Goal: Contribute content: Contribute content

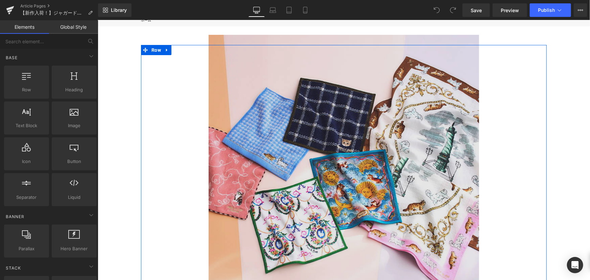
scroll to position [92, 0]
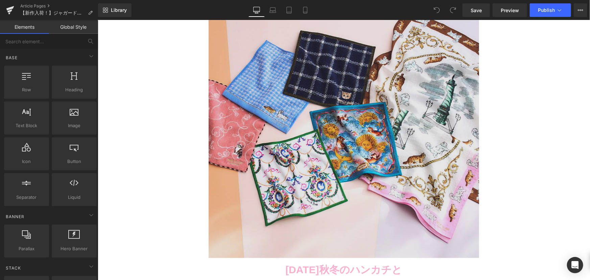
click at [326, 121] on img at bounding box center [343, 122] width 271 height 271
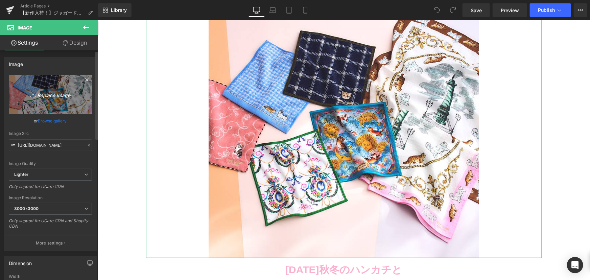
click at [56, 95] on icon "Replace Image" at bounding box center [50, 94] width 54 height 8
type input "C:\fakepath\unnamed.jpg"
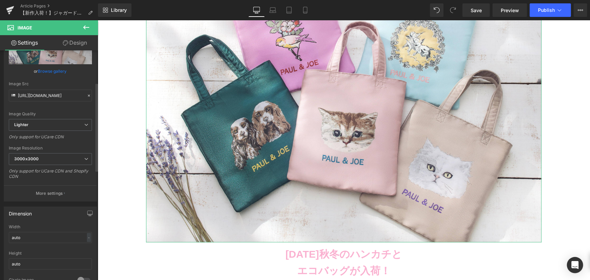
scroll to position [123, 0]
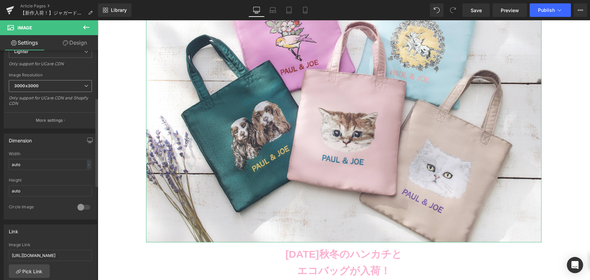
click at [61, 88] on span "3000x3000" at bounding box center [50, 86] width 83 height 12
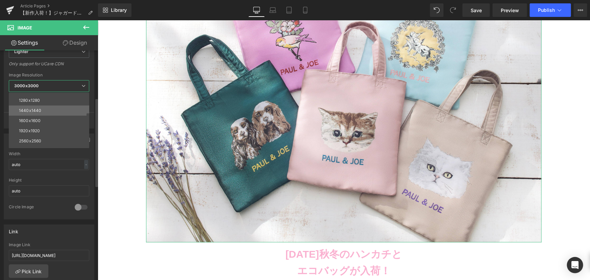
scroll to position [92, 0]
click at [34, 134] on li "2560x2560" at bounding box center [51, 138] width 84 height 10
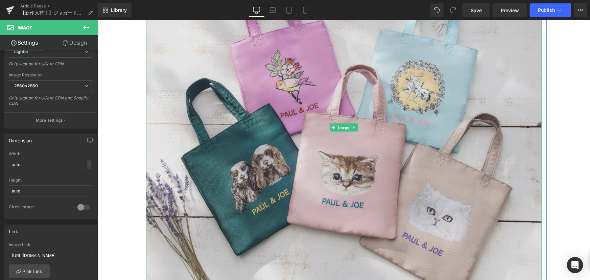
scroll to position [30, 0]
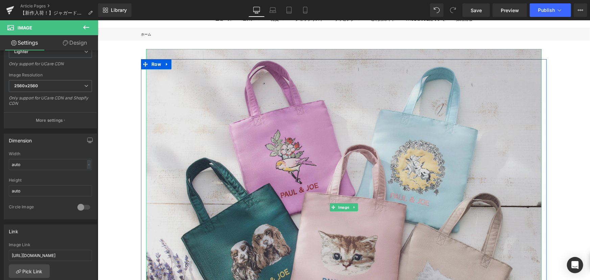
type input "[URL][DOMAIN_NAME]"
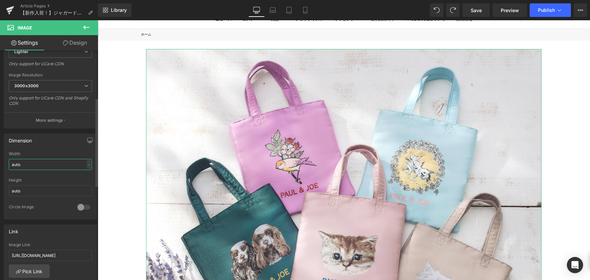
click at [60, 163] on input "auto" at bounding box center [50, 164] width 83 height 11
type input "a"
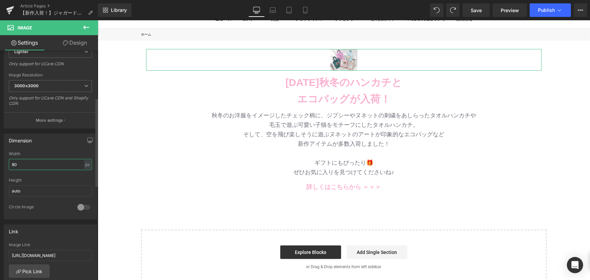
click at [89, 166] on input "80" at bounding box center [50, 164] width 83 height 11
click at [87, 164] on div "px" at bounding box center [87, 164] width 7 height 9
click at [85, 175] on li "%" at bounding box center [87, 175] width 8 height 10
click at [54, 171] on div "Width 6.84 % % px" at bounding box center [50, 164] width 83 height 26
click at [49, 165] on input "6.84" at bounding box center [50, 164] width 83 height 11
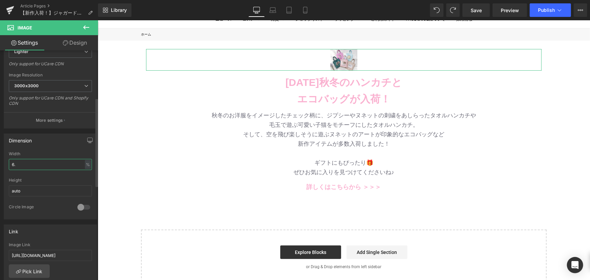
type input "6"
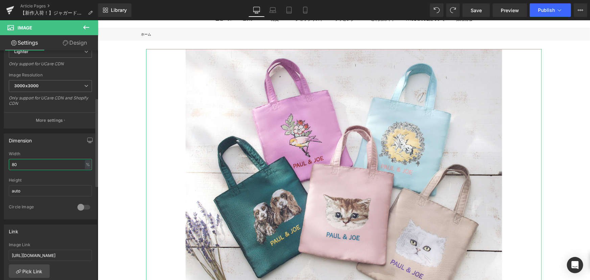
type input "8"
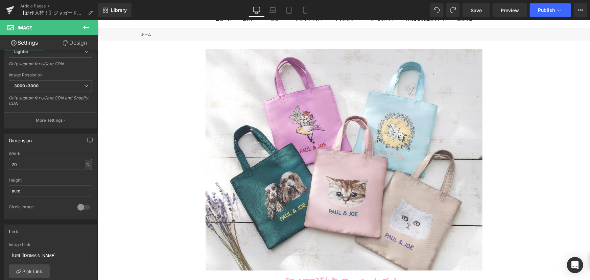
type input "70"
click at [308, 3] on link "Mobile" at bounding box center [305, 10] width 16 height 14
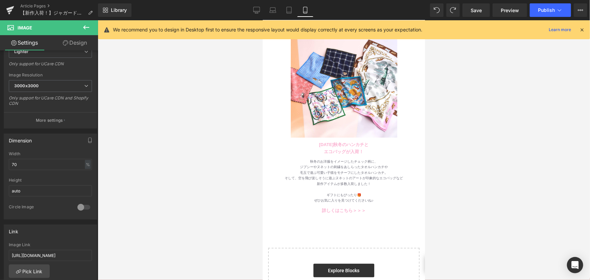
scroll to position [0, 0]
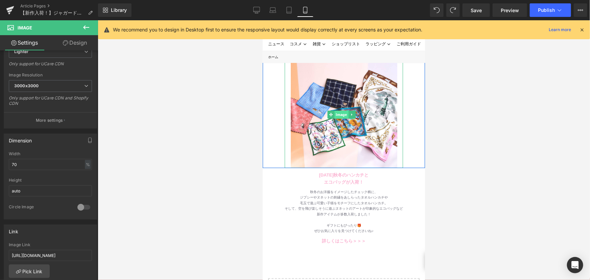
click at [336, 115] on span "Image" at bounding box center [341, 114] width 14 height 8
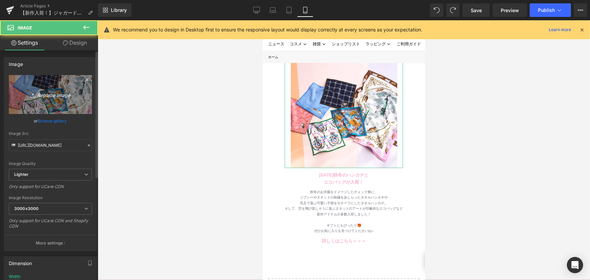
click at [43, 95] on icon "Replace Image" at bounding box center [50, 94] width 54 height 8
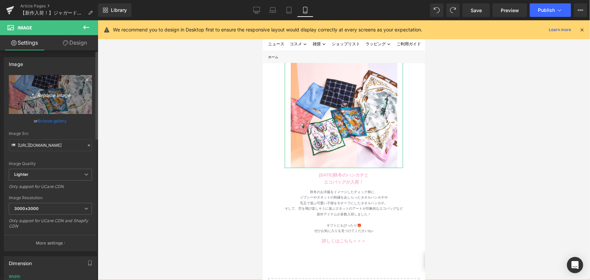
type input "C:\fakepath\ジャガードミニバッグ.jpg"
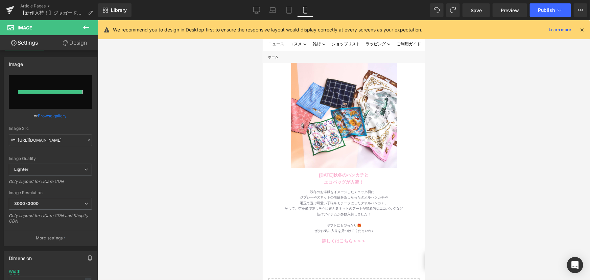
type input "[URL][DOMAIN_NAME]"
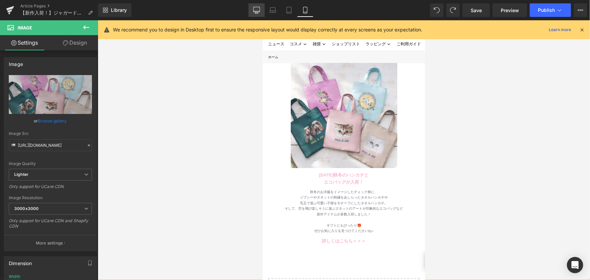
click at [250, 9] on link "Desktop" at bounding box center [257, 10] width 16 height 14
type input "auto"
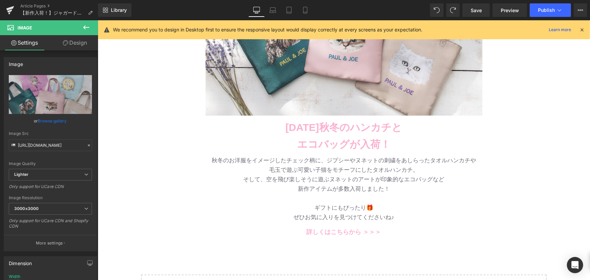
scroll to position [184, 0]
click at [283, 145] on p "エコバッグが入荷！" at bounding box center [344, 145] width 396 height 17
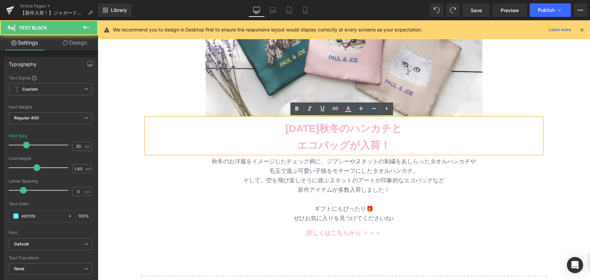
click at [285, 129] on b "[DATE]秋冬のハンカチと" at bounding box center [343, 127] width 117 height 11
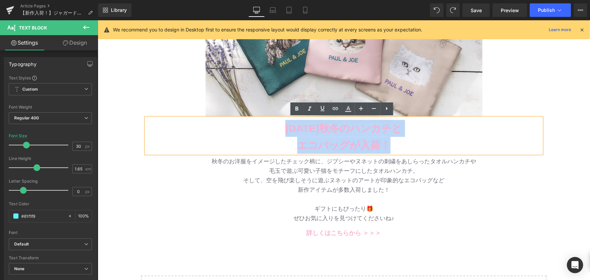
drag, startPoint x: 284, startPoint y: 128, endPoint x: 421, endPoint y: 144, distance: 137.5
click at [421, 144] on div "[DATE]秋冬のハンカチと エコバッグが入荷！" at bounding box center [344, 136] width 396 height 36
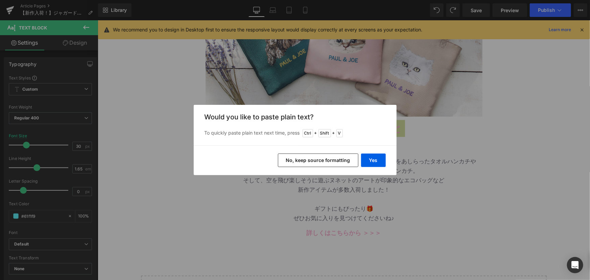
click at [386, 158] on div "Yes No, keep source formatting" at bounding box center [295, 160] width 203 height 30
drag, startPoint x: 383, startPoint y: 159, endPoint x: 286, endPoint y: 138, distance: 99.8
click at [383, 159] on button "Yes" at bounding box center [373, 161] width 25 height 14
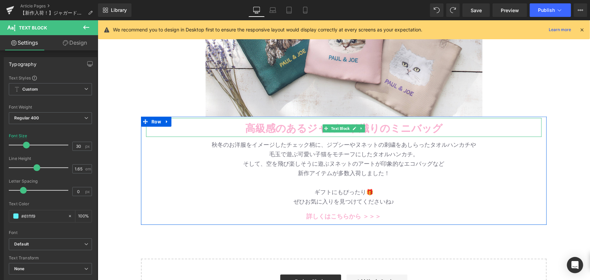
click at [435, 125] on b "高級感のあるジャガード織りのミニバッグ" at bounding box center [343, 127] width 197 height 11
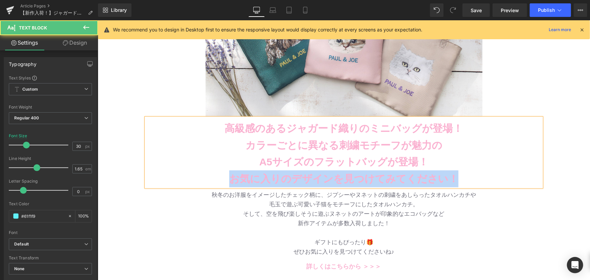
drag, startPoint x: 226, startPoint y: 175, endPoint x: 475, endPoint y: 173, distance: 248.9
click at [458, 177] on p "お気に入りのデザインを見つけてみてください！" at bounding box center [344, 178] width 396 height 17
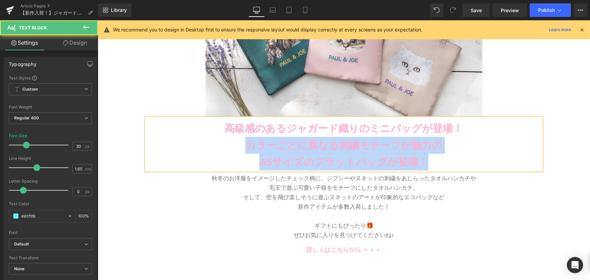
drag, startPoint x: 239, startPoint y: 147, endPoint x: 442, endPoint y: 155, distance: 203.1
click at [442, 155] on div "高級感のあるジャガード織りのミニバッグが登場！ カラーごとに異なる刺繍モチーフが魅力の A5サイズのフラットバッグが登場！" at bounding box center [344, 144] width 396 height 52
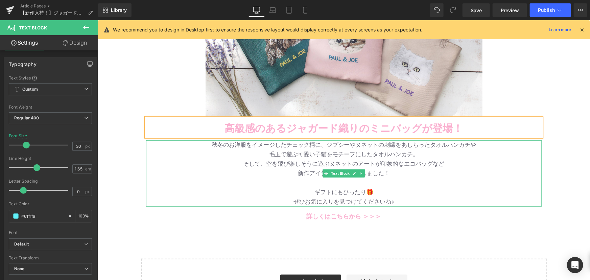
click at [327, 155] on span "毛玉で遊ぶ可愛い子猫をモチーフにしたタオルハンカチ。" at bounding box center [343, 154] width 149 height 6
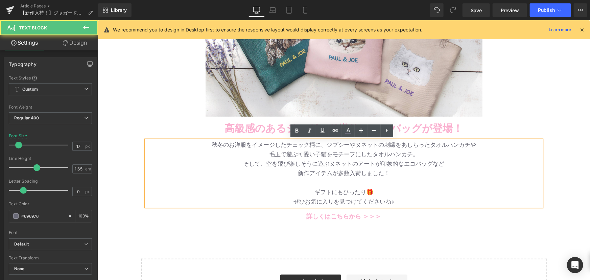
click at [206, 144] on p "秋冬のお洋服をイメージしたチェック柄に、ジプシーやヌネットの刺繍をあしらったタオルハンカチや" at bounding box center [344, 144] width 396 height 9
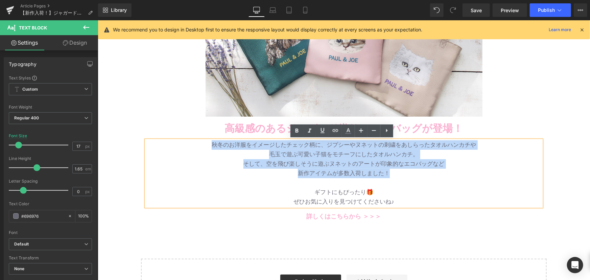
drag, startPoint x: 211, startPoint y: 146, endPoint x: 441, endPoint y: 175, distance: 231.8
click at [441, 175] on div "秋冬のお洋服をイメージしたチェック柄に、ジプシーやヌネットの刺繍をあしらったタオルハンカチや 毛玉で遊ぶ可愛い子猫をモチーフにしたタオルハンカチ。 そして、空…" at bounding box center [344, 173] width 396 height 66
paste div
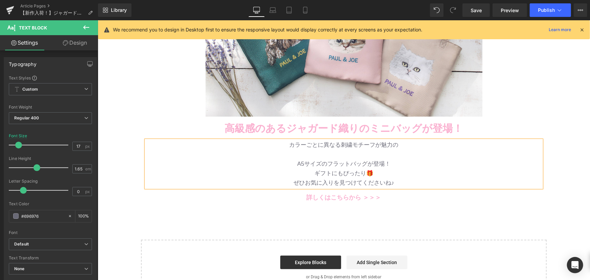
click at [376, 154] on p at bounding box center [344, 153] width 396 height 9
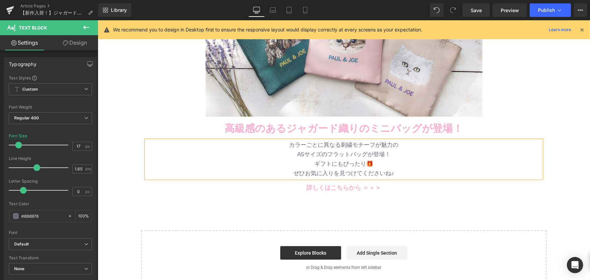
click at [470, 161] on p "ギフトにもぴったり🎁" at bounding box center [344, 163] width 396 height 9
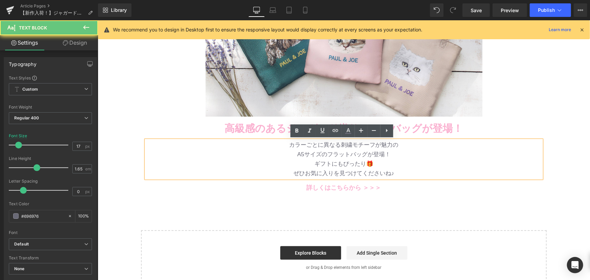
click at [440, 154] on p "A5サイズのフラットバッグが登場！" at bounding box center [344, 153] width 396 height 9
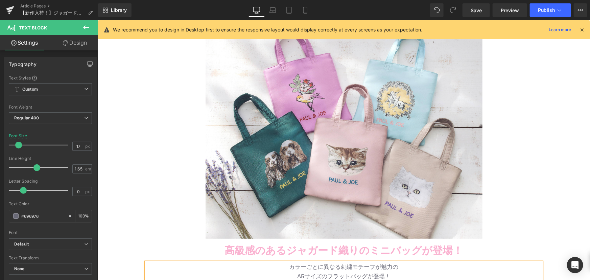
scroll to position [61, 0]
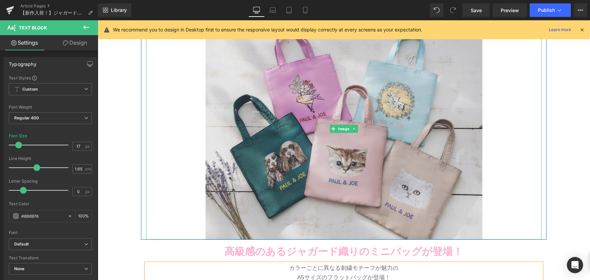
click at [255, 115] on img at bounding box center [343, 128] width 277 height 221
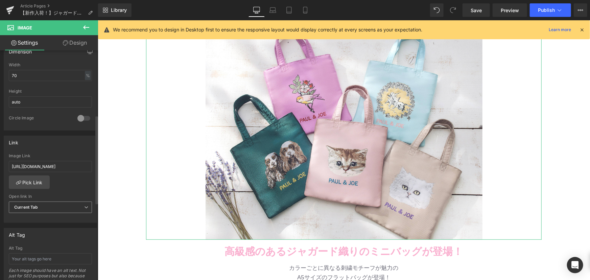
scroll to position [246, 0]
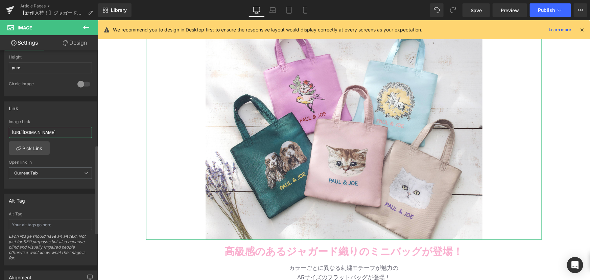
click at [50, 135] on input "[URL][DOMAIN_NAME]" at bounding box center [50, 132] width 83 height 11
type input "[URL][DOMAIN_NAME]"
click at [54, 154] on div "[URL][DOMAIN_NAME] Image Link [URL][DOMAIN_NAME] Pick Link Current Tab New Tab …" at bounding box center [50, 153] width 93 height 69
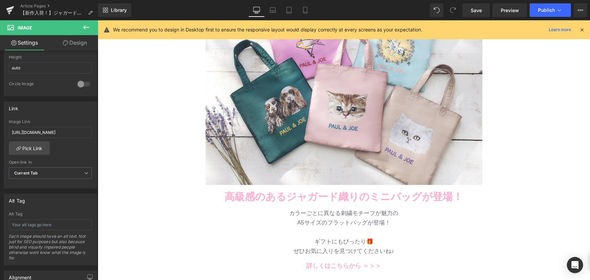
scroll to position [184, 0]
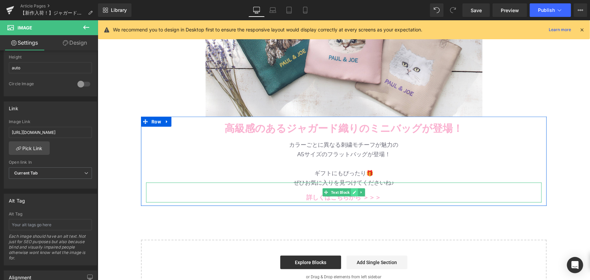
click at [353, 192] on icon at bounding box center [354, 192] width 4 height 4
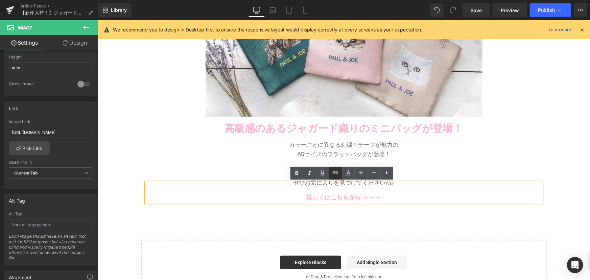
click at [339, 170] on icon at bounding box center [335, 173] width 8 height 8
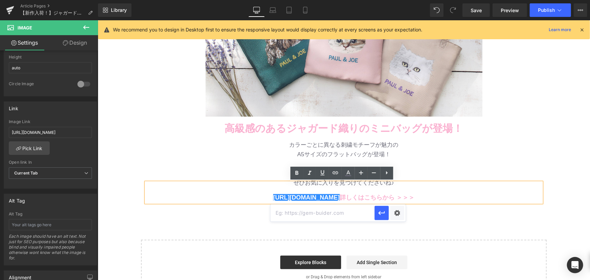
click at [330, 214] on input "text" at bounding box center [323, 213] width 104 height 17
paste input "[URL][DOMAIN_NAME]"
type input "[URL][DOMAIN_NAME]"
drag, startPoint x: 344, startPoint y: 198, endPoint x: 347, endPoint y: 197, distance: 3.7
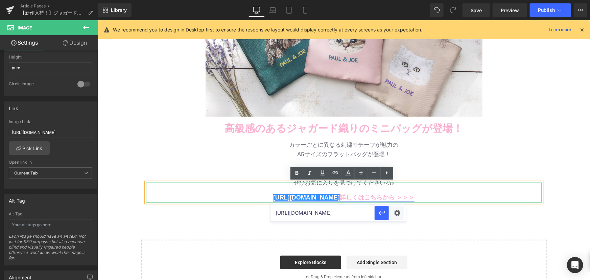
click at [340, 198] on link "[URL][DOMAIN_NAME]" at bounding box center [306, 197] width 67 height 7
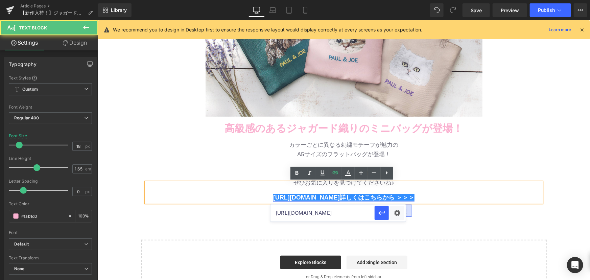
scroll to position [0, 0]
click at [340, 197] on link "[URL][DOMAIN_NAME]" at bounding box center [306, 197] width 67 height 7
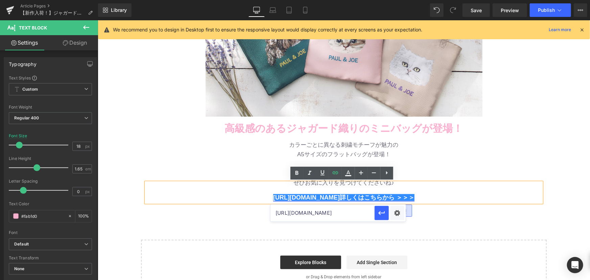
click at [348, 197] on link "[URL][DOMAIN_NAME] 詳しくはこちらから ＞＞＞" at bounding box center [343, 197] width 141 height 7
click at [340, 198] on link "[URL][DOMAIN_NAME]" at bounding box center [306, 197] width 67 height 7
click at [380, 211] on icon "button" at bounding box center [382, 213] width 8 height 8
click at [340, 196] on link "[URL][DOMAIN_NAME]" at bounding box center [306, 197] width 67 height 7
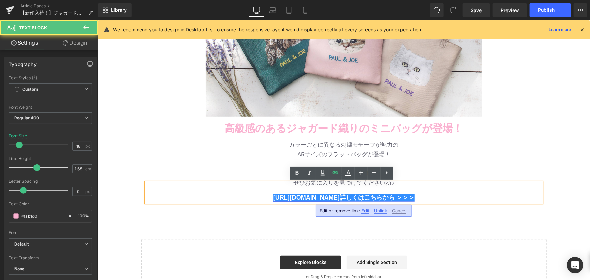
click at [340, 196] on link "[URL][DOMAIN_NAME]" at bounding box center [306, 197] width 67 height 7
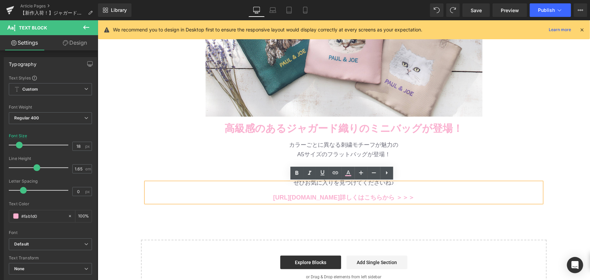
click at [346, 202] on p "[URL][DOMAIN_NAME] 詳しくはこちらから ＞＞＞" at bounding box center [344, 197] width 396 height 10
click at [344, 221] on div "Image Row [DATE]秋冬のハンカチと エコバッグが入荷！ Text Block Row バッグ・財布 新作入荷！ Text Block 待望のツイ…" at bounding box center [343, 90] width 492 height 408
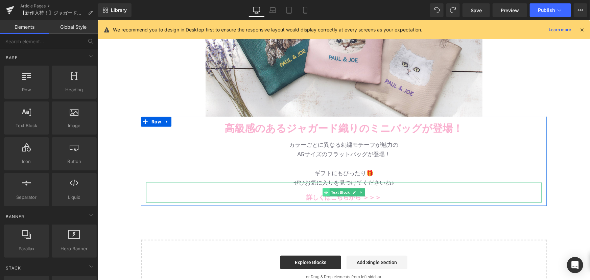
click at [327, 196] on span at bounding box center [325, 192] width 7 height 8
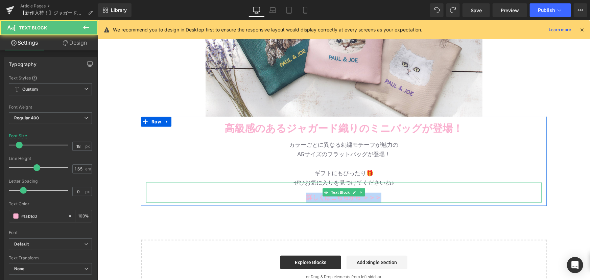
drag, startPoint x: 323, startPoint y: 195, endPoint x: 419, endPoint y: 197, distance: 95.7
click at [419, 197] on p "詳しくはこちらから ＞＞＞" at bounding box center [344, 197] width 396 height 10
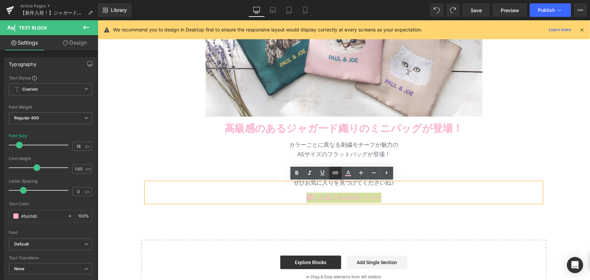
click at [337, 173] on icon at bounding box center [335, 173] width 8 height 8
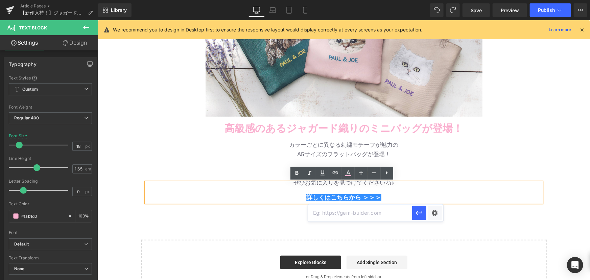
click at [343, 214] on input "text" at bounding box center [360, 213] width 104 height 17
paste input "[URL][DOMAIN_NAME]"
type input "[URL][DOMAIN_NAME]"
click at [420, 212] on icon "button" at bounding box center [419, 213] width 8 height 8
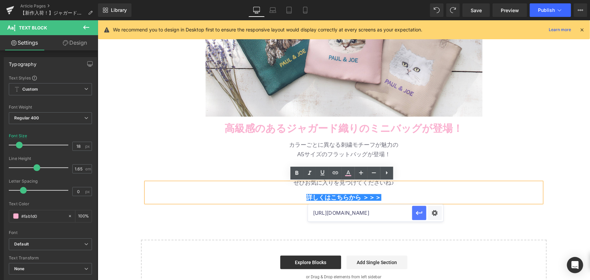
scroll to position [0, 0]
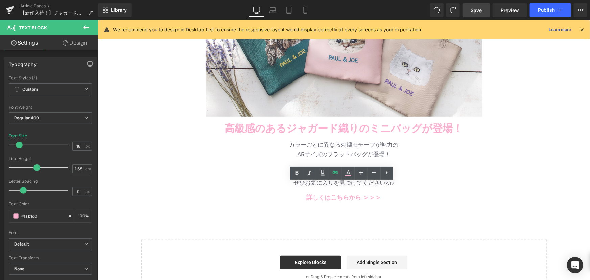
click at [475, 13] on span "Save" at bounding box center [476, 10] width 11 height 7
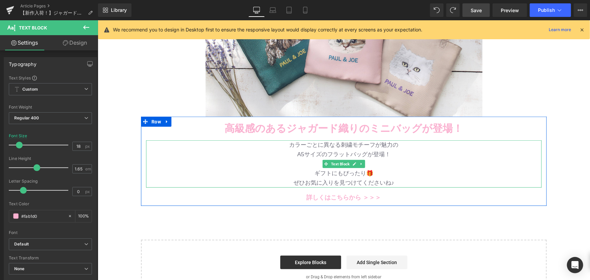
click at [384, 152] on p "A5サイズのフラットバッグが登場！" at bounding box center [344, 153] width 396 height 9
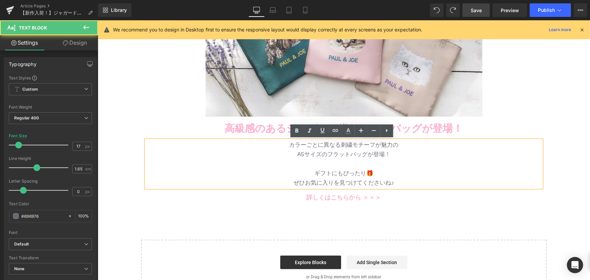
click at [391, 149] on div "カラーごとに異なる刺繍モチーフが魅力の A5サイズのフラットバッグが登場！ ギフトにもぴったり🎁 ぜひお気に入りを見つけてくださいね♪" at bounding box center [344, 163] width 396 height 47
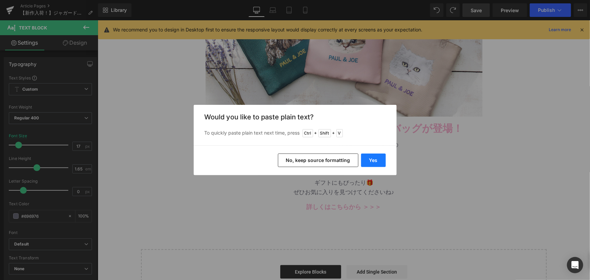
click at [373, 158] on button "Yes" at bounding box center [373, 161] width 25 height 14
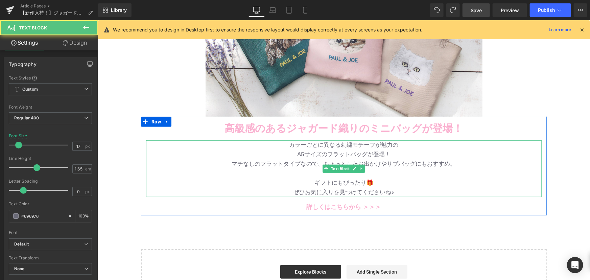
click at [443, 159] on p "マチなしのフラットタイプなので、ちょっとしたお出かけやサブバッグにもおすすめ。" at bounding box center [344, 163] width 396 height 9
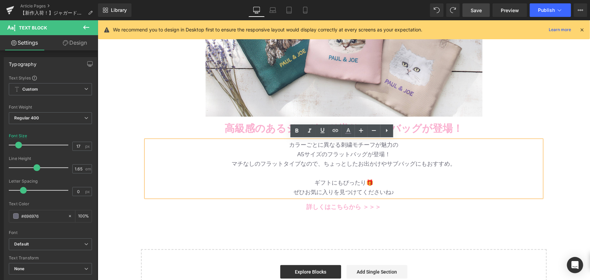
click at [340, 155] on p "A5サイズのフラットバッグが登場！" at bounding box center [344, 153] width 396 height 9
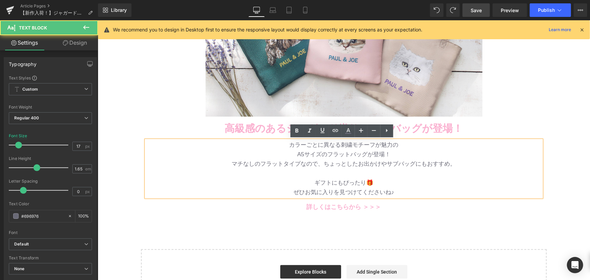
click at [323, 162] on p "マチなしのフラットタイプなので、ちょっとしたお出かけやサブバッグにもおすすめ。" at bounding box center [344, 163] width 396 height 9
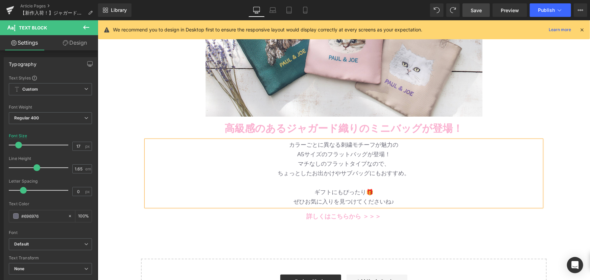
click at [392, 155] on p "A5サイズのフラットバッグが登場！" at bounding box center [344, 153] width 396 height 9
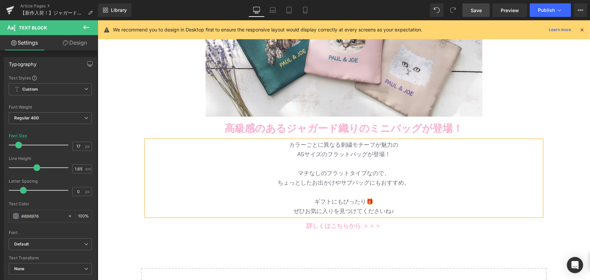
click at [449, 162] on p at bounding box center [344, 163] width 396 height 9
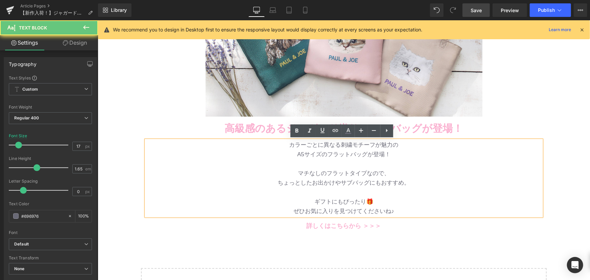
click at [481, 173] on p "マチなしのフラットタイプなので、" at bounding box center [344, 172] width 396 height 9
click at [509, 182] on p "ちょっとしたお出かけやサブバッグにもおすすめ。" at bounding box center [344, 182] width 396 height 9
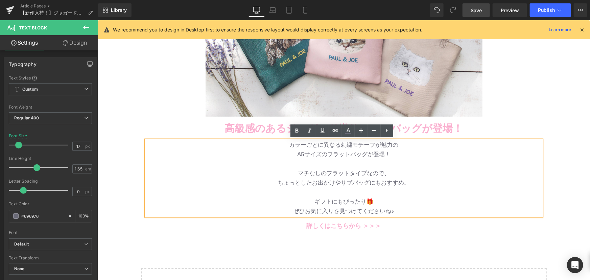
click at [388, 152] on p "A5サイズのフラットバッグが登場！" at bounding box center [344, 153] width 396 height 9
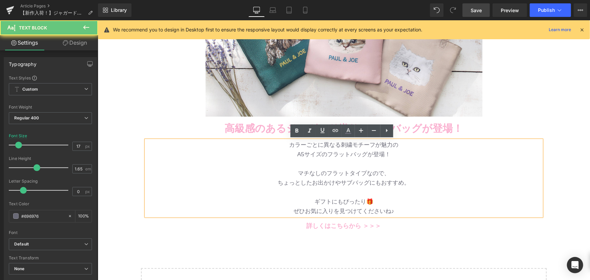
click at [420, 182] on p "ちょっとしたお出かけやサブバッグにもおすすめ。" at bounding box center [344, 182] width 396 height 9
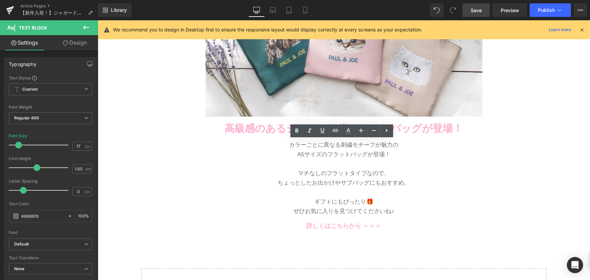
click at [470, 14] on link "Save" at bounding box center [476, 10] width 27 height 14
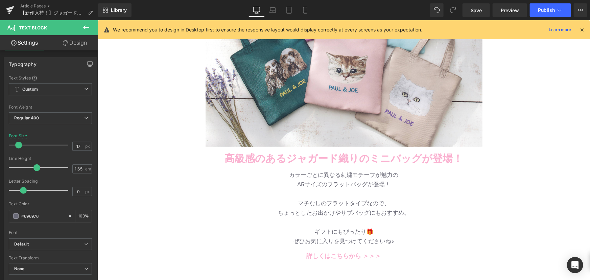
scroll to position [184, 0]
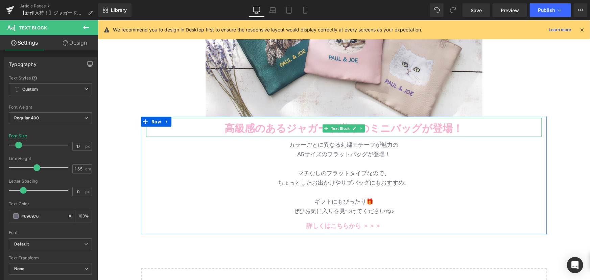
drag, startPoint x: 280, startPoint y: 128, endPoint x: 280, endPoint y: 135, distance: 6.4
click at [280, 128] on b "高級感のあるジャガード織りのミニバッグが登場！" at bounding box center [344, 127] width 238 height 11
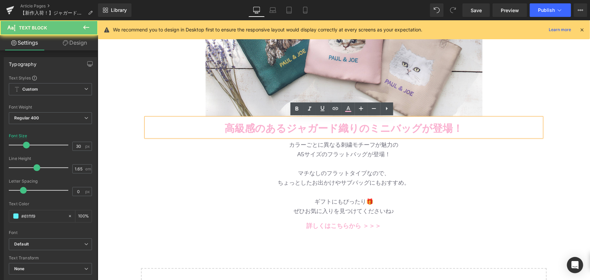
click at [280, 134] on b "高級感のあるジャガード織りのミニバッグが登場！" at bounding box center [344, 127] width 238 height 11
click at [237, 125] on b "高級感のあるジャガード織りのミニバッグが登場！" at bounding box center [344, 127] width 238 height 11
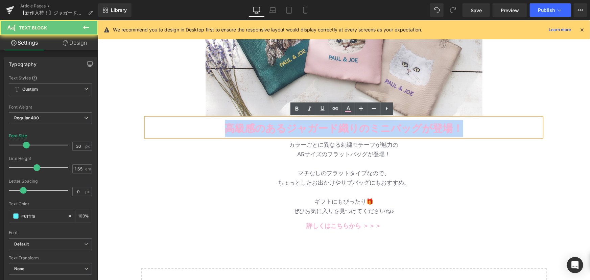
drag, startPoint x: 227, startPoint y: 125, endPoint x: 460, endPoint y: 133, distance: 233.5
click at [460, 133] on p "高級感のあるジャガード織りのミニバッグが登場！" at bounding box center [344, 128] width 396 height 17
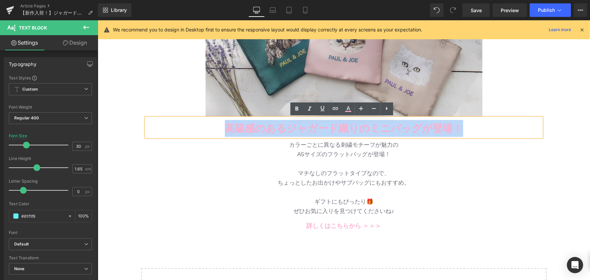
copy b "高級感のあるジャガード織りのミニバッグが登場！"
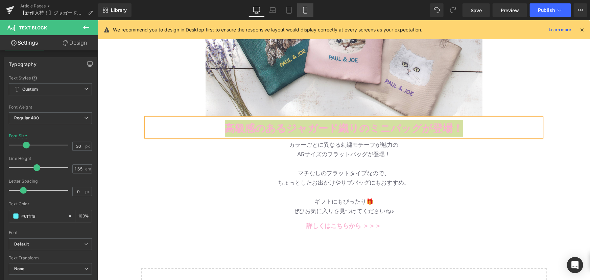
click at [304, 15] on link "Mobile" at bounding box center [305, 10] width 16 height 14
type input "16"
type input "100"
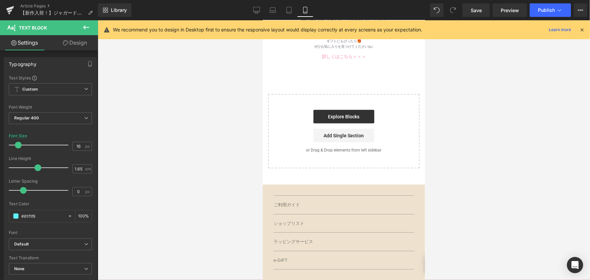
scroll to position [0, 0]
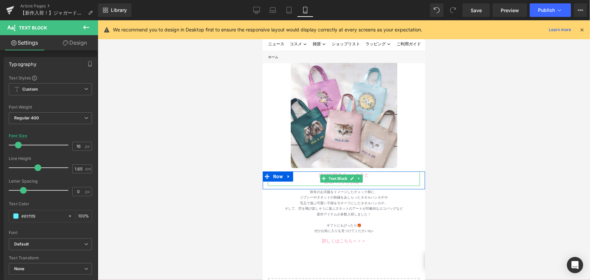
click at [317, 178] on p "エコバッグが入荷！" at bounding box center [343, 181] width 152 height 7
click at [322, 174] on span at bounding box center [323, 178] width 7 height 8
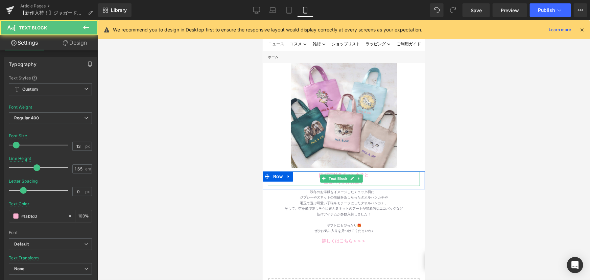
click at [319, 172] on b "[DATE]秋冬のハンカチと" at bounding box center [344, 174] width 50 height 5
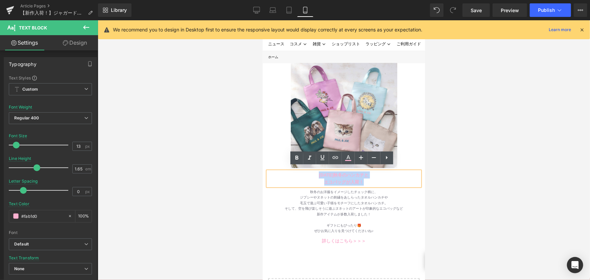
drag, startPoint x: 315, startPoint y: 170, endPoint x: 372, endPoint y: 174, distance: 57.3
click at [372, 174] on div "[DATE]秋冬のハンカチと エコバッグが入荷！" at bounding box center [343, 178] width 152 height 15
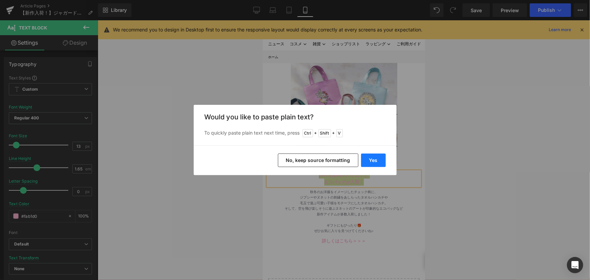
click at [373, 161] on button "Yes" at bounding box center [373, 161] width 25 height 14
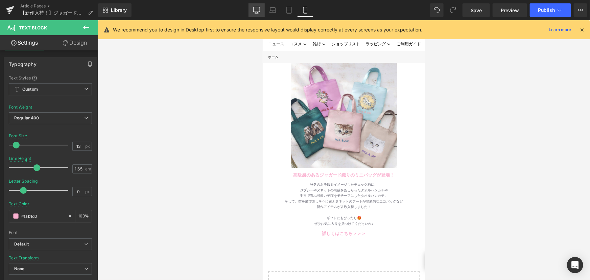
click at [254, 10] on icon at bounding box center [256, 10] width 7 height 7
type input "#000000"
type input "100"
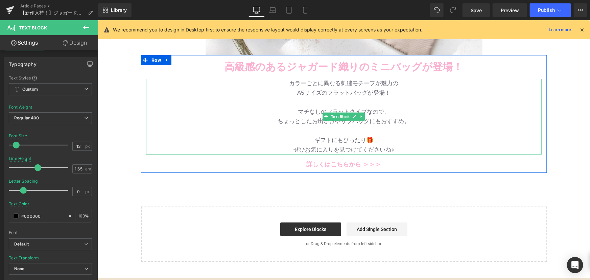
scroll to position [215, 0]
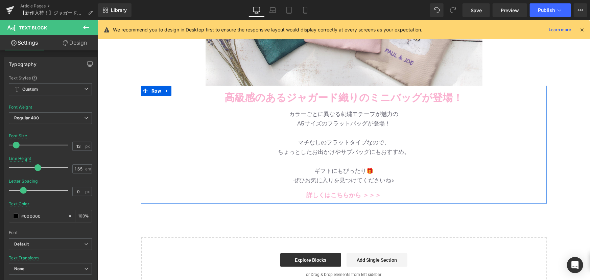
click at [301, 160] on p at bounding box center [344, 161] width 396 height 9
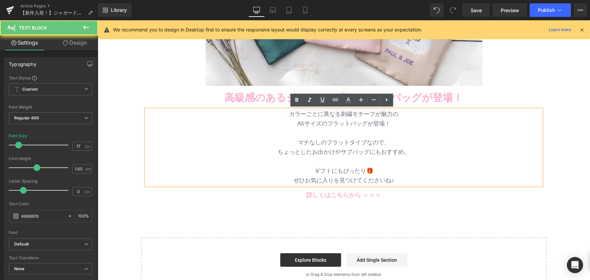
click at [303, 135] on p at bounding box center [344, 132] width 396 height 9
click at [287, 124] on p "A5サイズのフラットバッグが登場！" at bounding box center [344, 123] width 396 height 9
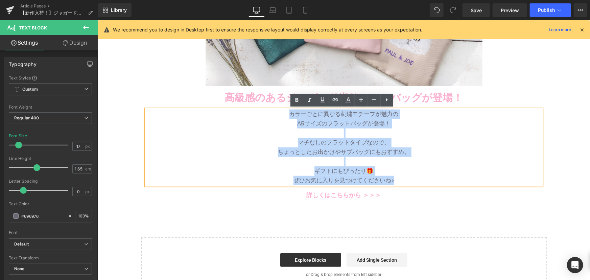
drag, startPoint x: 285, startPoint y: 112, endPoint x: 424, endPoint y: 176, distance: 153.3
click at [424, 176] on div "カラーごとに異なる刺繍モチーフが魅力の A5サイズのフラットバッグが登場！ マチなしのフラットタイプなので、 ちょっとしたお出かけやサブバッグにもおすすめ。 …" at bounding box center [344, 147] width 396 height 76
copy div "カラーごとに異なる刺繍モチーフが魅力の A5サイズのフラットバッグが登場！ マチなしのフラットタイプなので、 ちょっとしたお出かけやサブバッグにもおすすめ。 …"
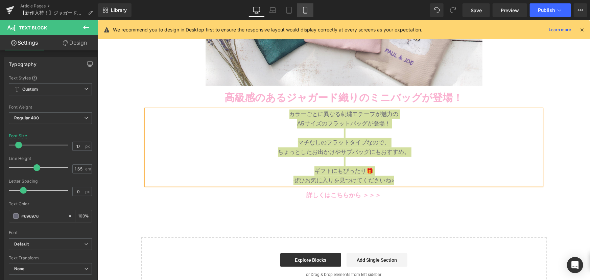
click at [300, 10] on link "Mobile" at bounding box center [305, 10] width 16 height 14
type input "13"
type input "100"
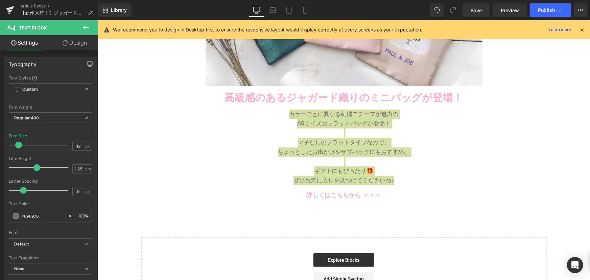
scroll to position [0, 0]
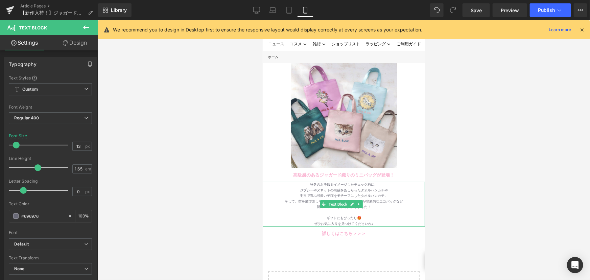
click at [303, 187] on div "ジプシーやヌネットの刺繍をあしらったタオルハンカチや" at bounding box center [343, 190] width 162 height 6
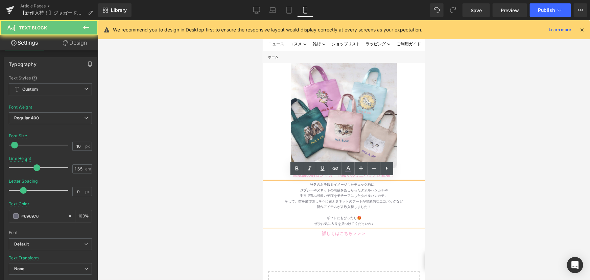
click at [307, 182] on div "秋冬のお洋服をイメージしたチェック柄に、" at bounding box center [343, 185] width 162 height 6
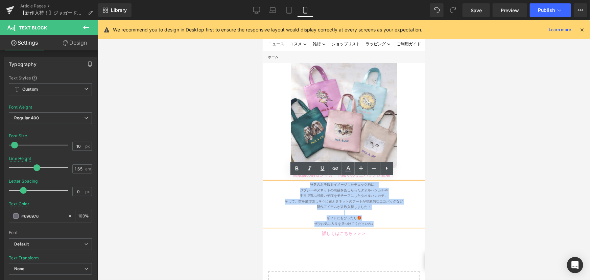
drag, startPoint x: 307, startPoint y: 180, endPoint x: 383, endPoint y: 219, distance: 85.8
click at [383, 219] on div "秋冬のお洋服をイメージしたチェック柄に、 ジプシーやヌネットの刺繍をあしらったタオルハンカチや 毛玉で遊ぶ可愛い子猫をモチーフにしたタオルハンカチ。 そして、…" at bounding box center [343, 204] width 162 height 45
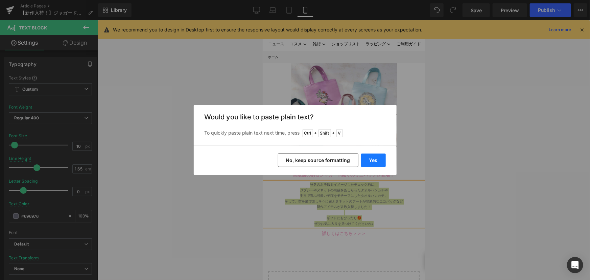
click at [374, 160] on button "Yes" at bounding box center [373, 161] width 25 height 14
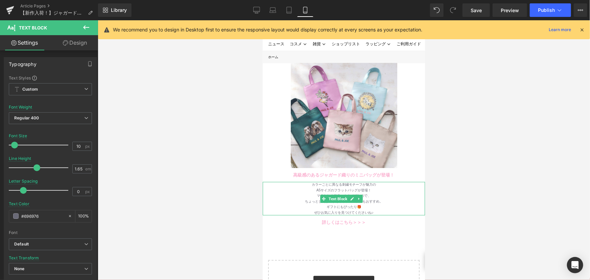
click at [384, 193] on div "マチなしのフラットタイプなので、" at bounding box center [343, 196] width 162 height 6
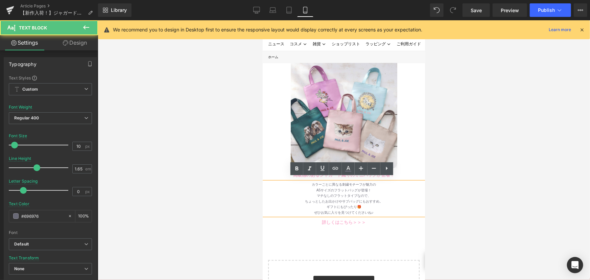
click at [383, 198] on div "ちょっとしたお出かけやサブバッグにもおすすめ。" at bounding box center [343, 201] width 162 height 6
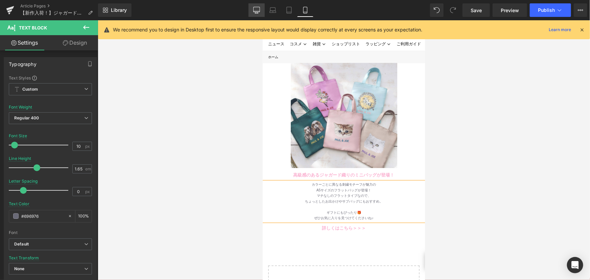
click at [251, 13] on link "Desktop" at bounding box center [257, 10] width 16 height 14
type input "13"
type input "#000000"
type input "100"
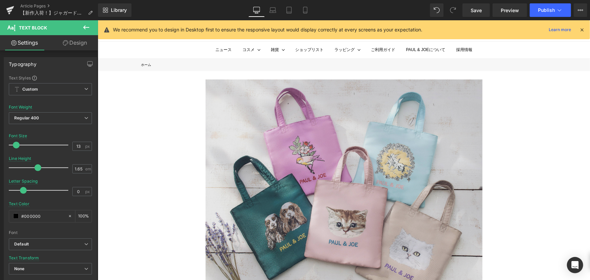
click at [281, 156] on img at bounding box center [343, 189] width 277 height 221
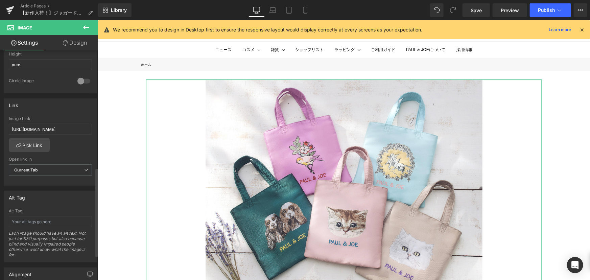
scroll to position [307, 0]
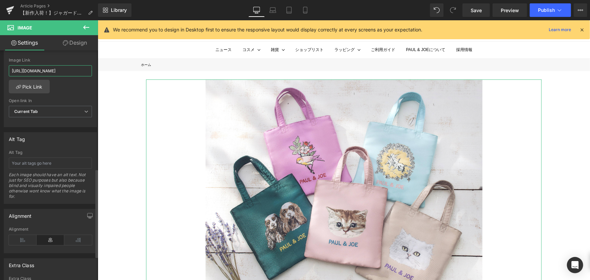
click at [52, 70] on input "[URL][DOMAIN_NAME]" at bounding box center [50, 70] width 83 height 11
click at [302, 10] on icon at bounding box center [305, 10] width 7 height 7
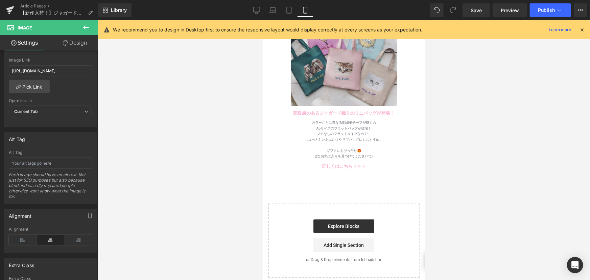
scroll to position [61, 0]
click at [331, 88] on img at bounding box center [343, 53] width 107 height 107
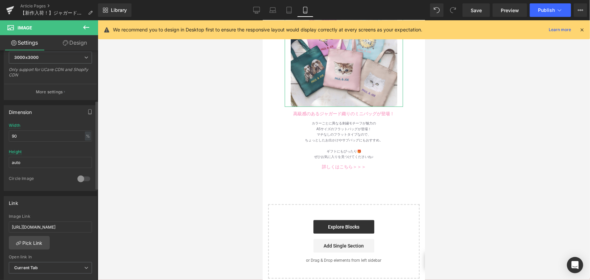
scroll to position [215, 0]
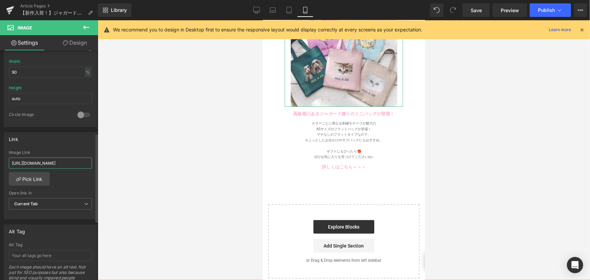
click at [55, 163] on input "[URL][DOMAIN_NAME]" at bounding box center [50, 163] width 83 height 11
type input "[URL][DOMAIN_NAME]"
click at [146, 165] on div at bounding box center [344, 150] width 492 height 260
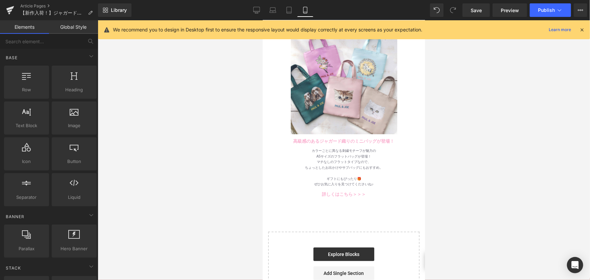
scroll to position [30, 0]
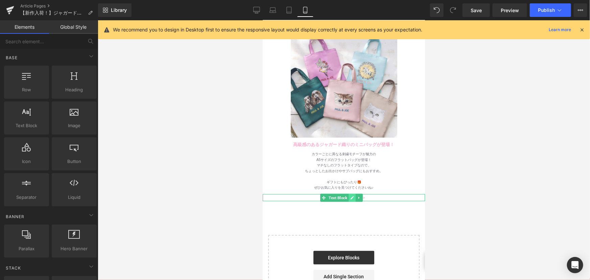
click at [352, 196] on icon at bounding box center [351, 197] width 3 height 3
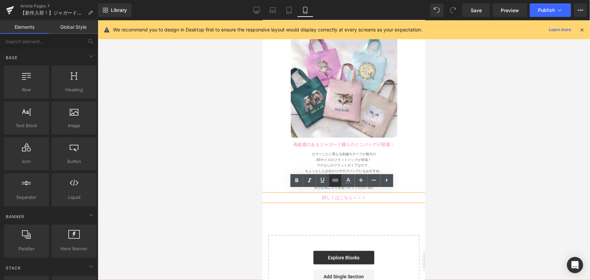
click at [337, 180] on icon at bounding box center [335, 180] width 8 height 8
click at [353, 207] on input "text" at bounding box center [337, 207] width 104 height 17
paste input "[URL][DOMAIN_NAME]"
type input "[URL][DOMAIN_NAME]"
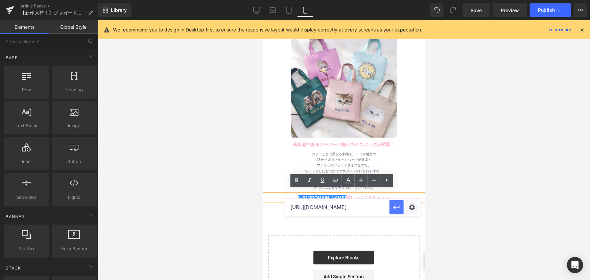
click at [399, 207] on icon "button" at bounding box center [396, 208] width 6 height 4
click at [352, 195] on link "[URL][DOMAIN_NAME] 詳しくはこちら＞＞＞" at bounding box center [344, 197] width 92 height 5
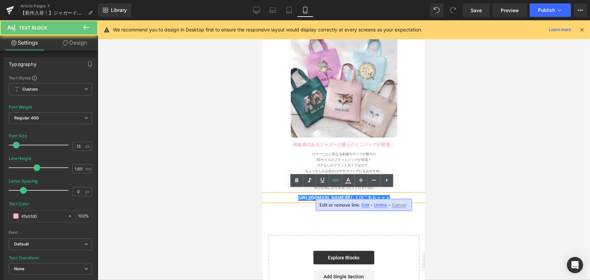
click at [350, 195] on link "[URL][DOMAIN_NAME] 詳しくはこちら＞＞＞" at bounding box center [344, 197] width 92 height 5
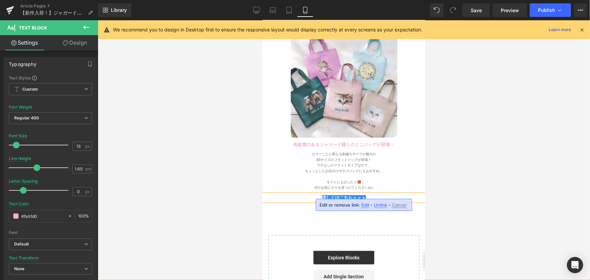
click at [446, 149] on div at bounding box center [344, 150] width 492 height 260
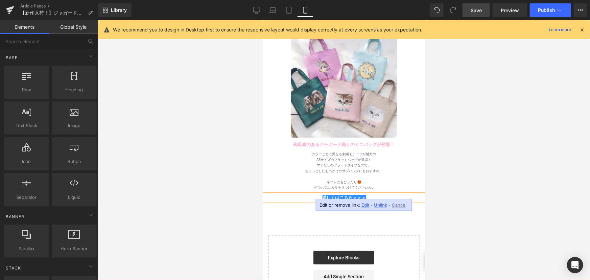
click at [477, 12] on span "Save" at bounding box center [476, 10] width 11 height 7
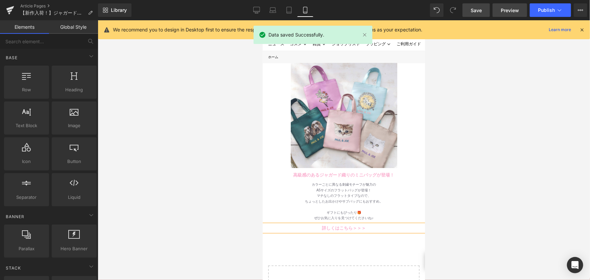
click at [508, 8] on span "Preview" at bounding box center [510, 10] width 18 height 7
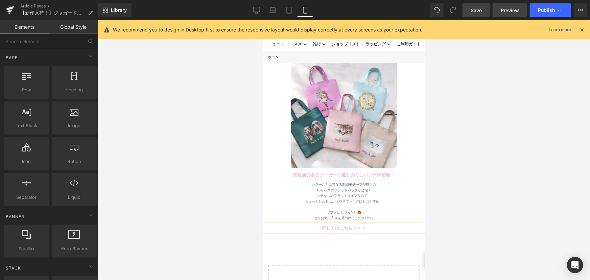
click at [508, 6] on link "Preview" at bounding box center [510, 10] width 34 height 14
click at [471, 10] on span "Save" at bounding box center [476, 10] width 11 height 7
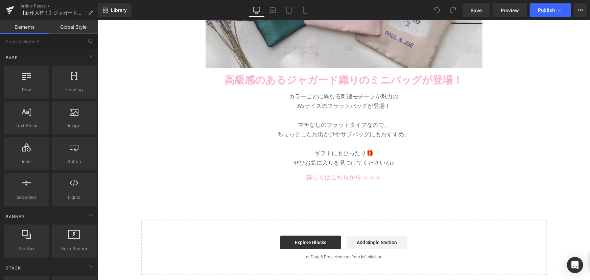
scroll to position [184, 0]
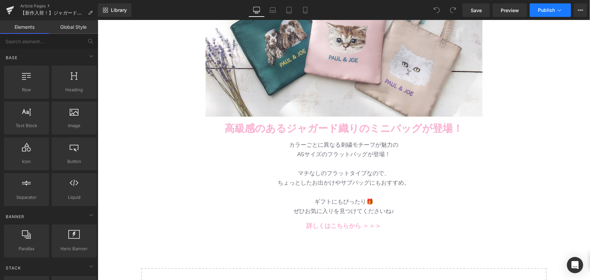
click at [552, 9] on span "Publish" at bounding box center [546, 9] width 17 height 5
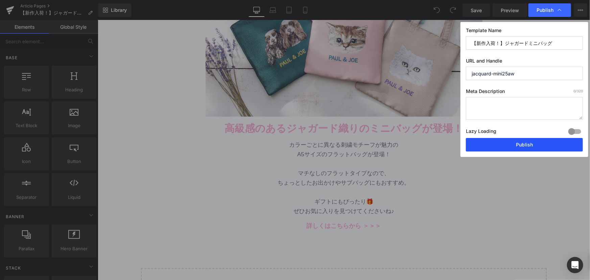
click at [526, 148] on button "Publish" at bounding box center [524, 145] width 117 height 14
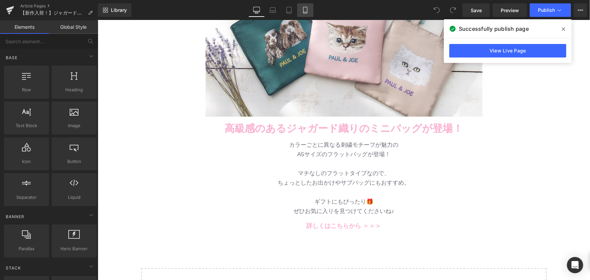
click at [302, 8] on icon at bounding box center [305, 10] width 7 height 7
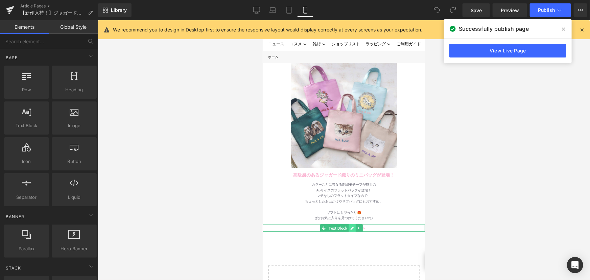
click at [350, 226] on icon at bounding box center [352, 228] width 4 height 4
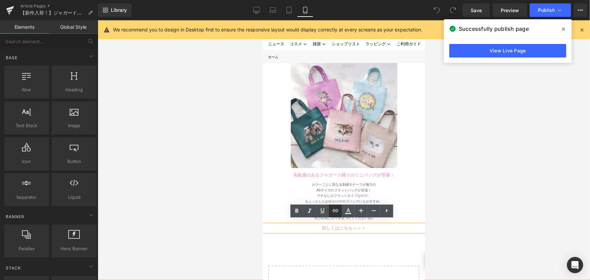
click at [336, 213] on icon at bounding box center [335, 211] width 8 height 8
click at [332, 213] on icon at bounding box center [335, 211] width 8 height 8
click at [371, 239] on input "[URL][DOMAIN_NAME]" at bounding box center [337, 238] width 104 height 17
paste input "ba"
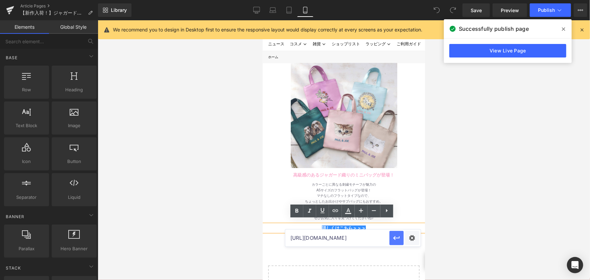
type input "[URL][DOMAIN_NAME]"
click at [397, 240] on icon "button" at bounding box center [397, 238] width 8 height 8
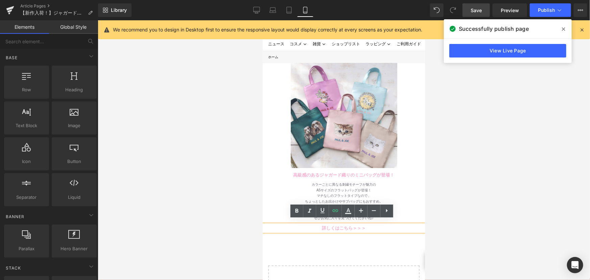
click at [475, 11] on span "Save" at bounding box center [476, 10] width 11 height 7
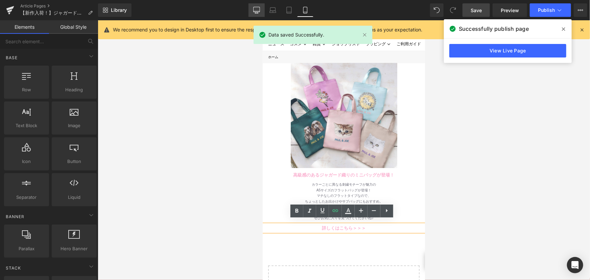
click at [257, 8] on icon at bounding box center [256, 10] width 7 height 7
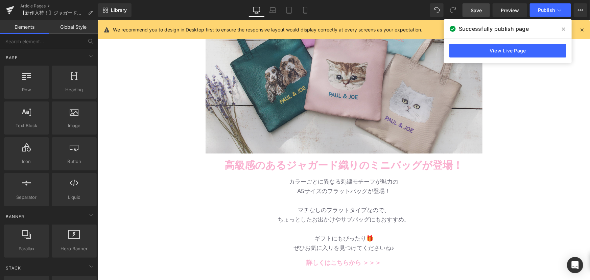
scroll to position [184, 0]
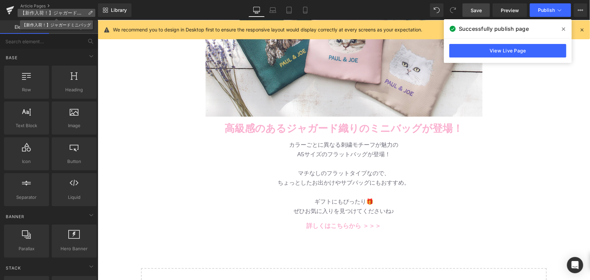
click at [89, 9] on p "【新作入荷！】ジャガードミニバッグ" at bounding box center [57, 13] width 78 height 8
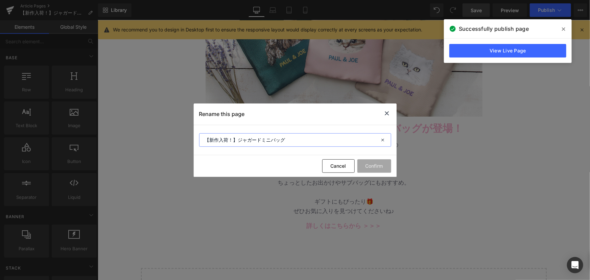
click at [285, 137] on input "【新作入荷！】ジャガードミニバッグ" at bounding box center [295, 140] width 192 height 14
type input "【新作入荷！】ジャガードミニバッグが登場！"
click at [360, 165] on button "Confirm" at bounding box center [374, 166] width 34 height 14
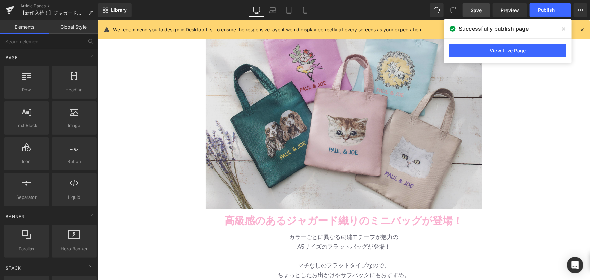
scroll to position [215, 0]
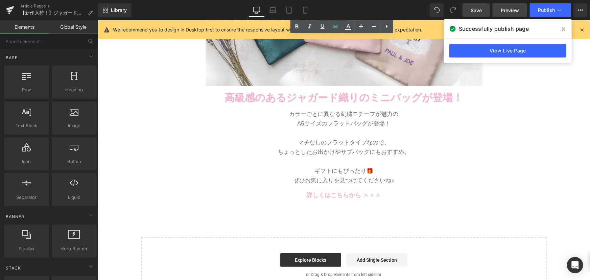
click at [515, 8] on span "Preview" at bounding box center [510, 10] width 18 height 7
click at [6, 9] on icon at bounding box center [10, 10] width 8 height 17
